Goal: Communication & Community: Answer question/provide support

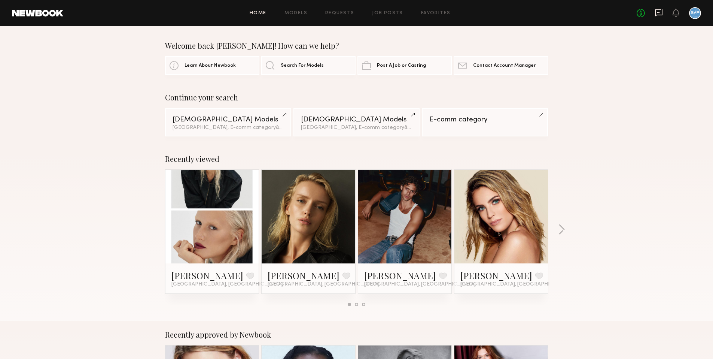
click at [658, 14] on icon at bounding box center [659, 13] width 8 height 8
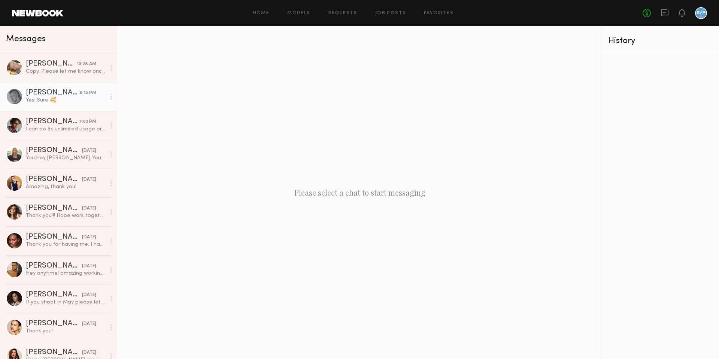
click at [71, 97] on div "Yes! Sure 🥰" at bounding box center [66, 100] width 80 height 7
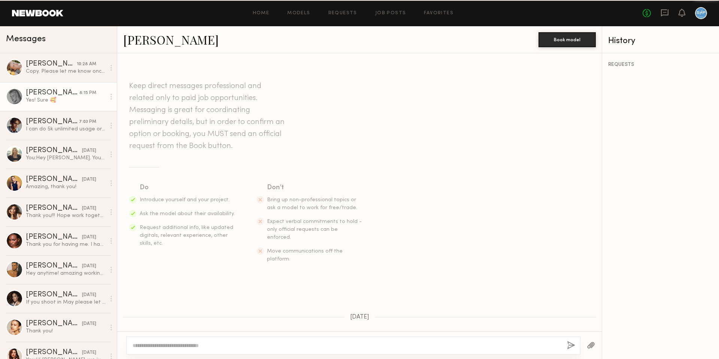
scroll to position [549, 0]
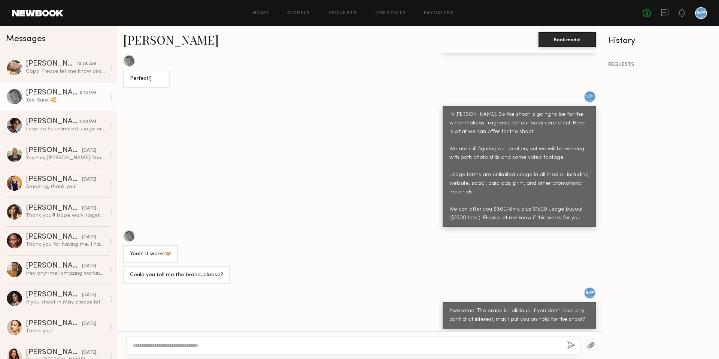
click at [270, 346] on textarea at bounding box center [347, 345] width 428 height 7
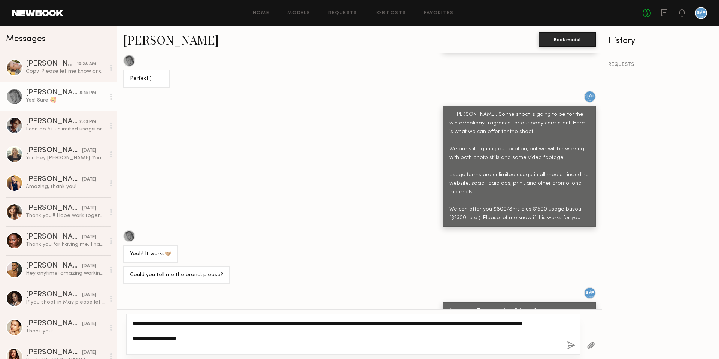
click at [264, 342] on textarea "**********" at bounding box center [347, 334] width 428 height 30
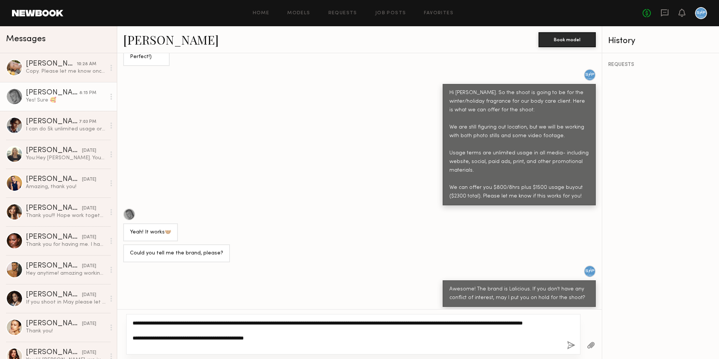
scroll to position [571, 0]
type textarea "**********"
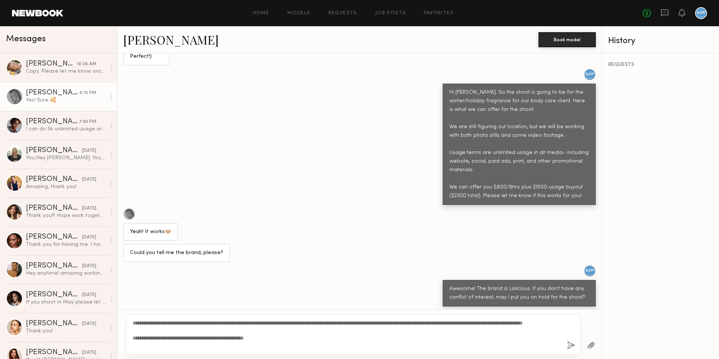
click at [571, 346] on button "button" at bounding box center [571, 345] width 8 height 9
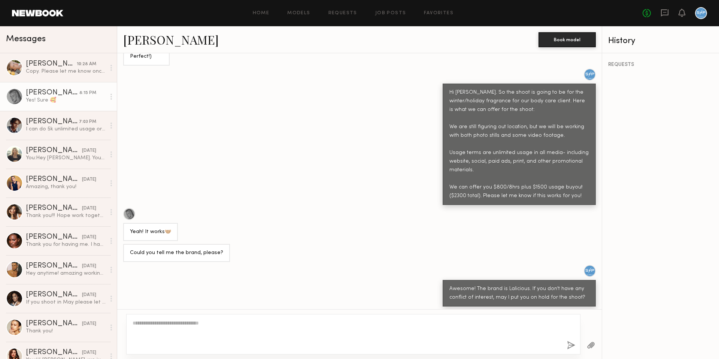
scroll to position [751, 0]
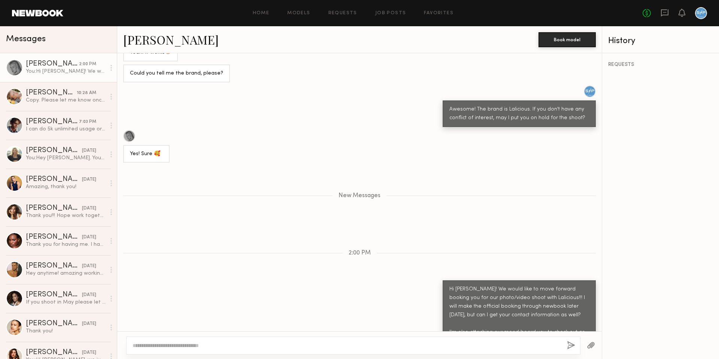
click at [595, 345] on div at bounding box center [591, 345] width 21 height 18
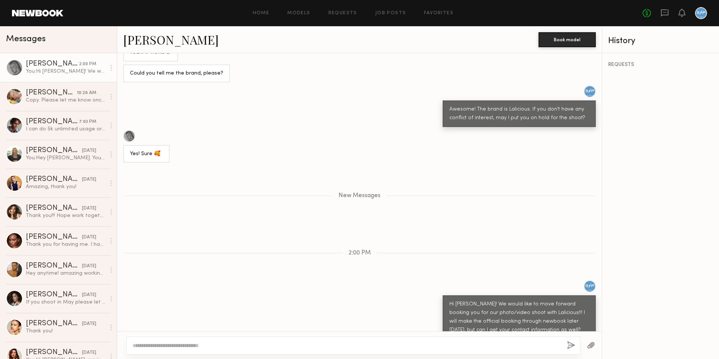
scroll to position [788, 0]
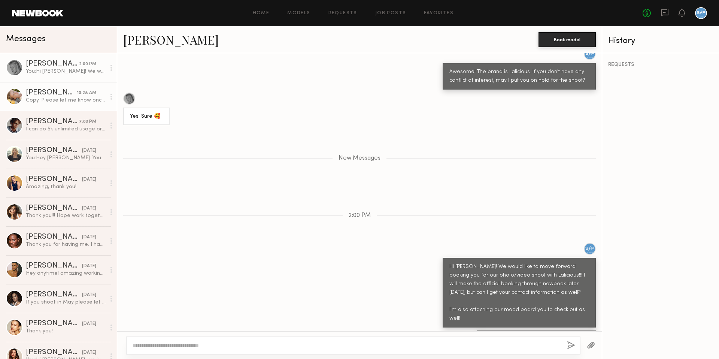
click at [61, 101] on div "Copy. Please let me know once you have more details. My cell just in case [PHON…" at bounding box center [66, 100] width 80 height 7
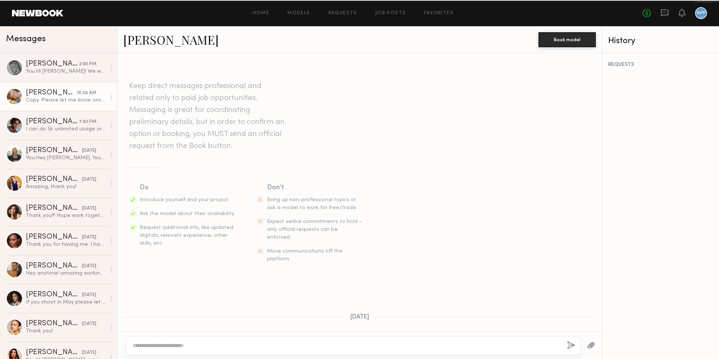
scroll to position [773, 0]
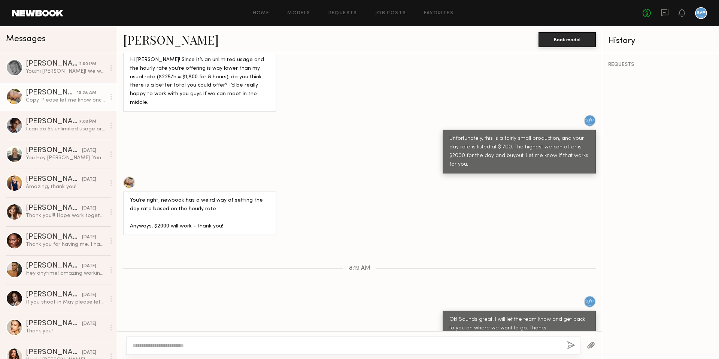
click at [193, 345] on textarea at bounding box center [347, 345] width 428 height 7
type textarea "**********"
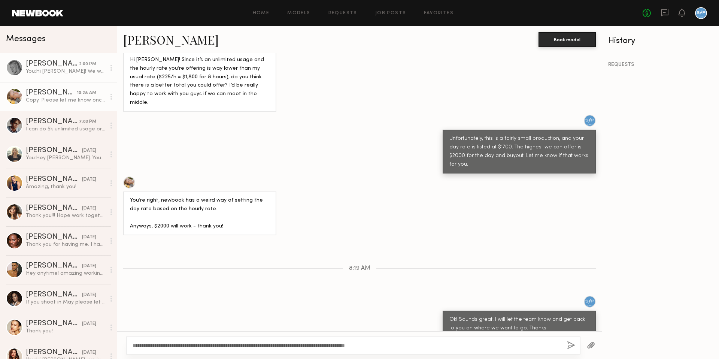
click at [36, 64] on div "[PERSON_NAME]" at bounding box center [52, 63] width 53 height 7
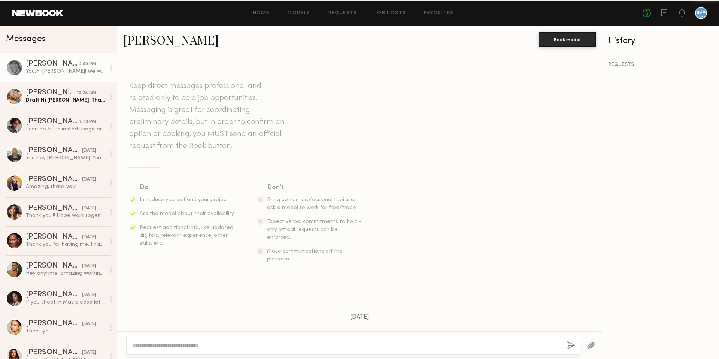
scroll to position [805, 0]
